Goal: Information Seeking & Learning: Check status

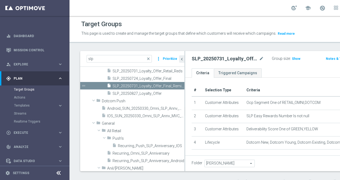
scroll to position [18, 0]
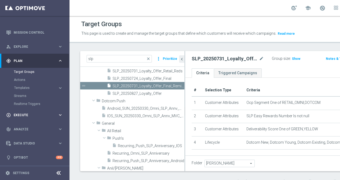
click at [31, 113] on div "play_circle_outline Execute" at bounding box center [32, 115] width 52 height 5
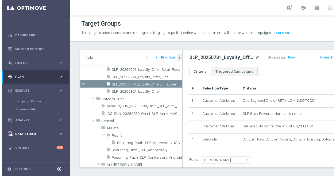
scroll to position [0, 0]
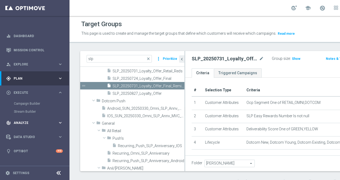
click at [31, 120] on div "track_changes Analyze keyboard_arrow_right" at bounding box center [34, 123] width 69 height 14
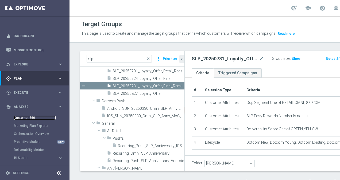
click at [32, 117] on link "Customer 360" at bounding box center [35, 118] width 42 height 4
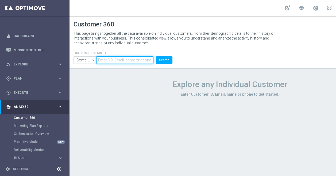
click at [143, 62] on input "text" at bounding box center [125, 59] width 57 height 7
paste input "[EMAIL_ADDRESS][DOMAIN_NAME]"
click at [100, 59] on input "[EMAIL_ADDRESS][DOMAIN_NAME]" at bounding box center [125, 59] width 57 height 7
type input "[EMAIL_ADDRESS][DOMAIN_NAME]"
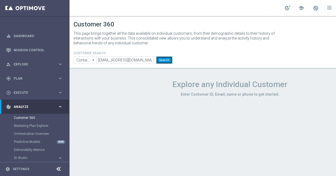
click at [164, 63] on button "Search" at bounding box center [164, 59] width 16 height 7
